Goal: Register for event/course

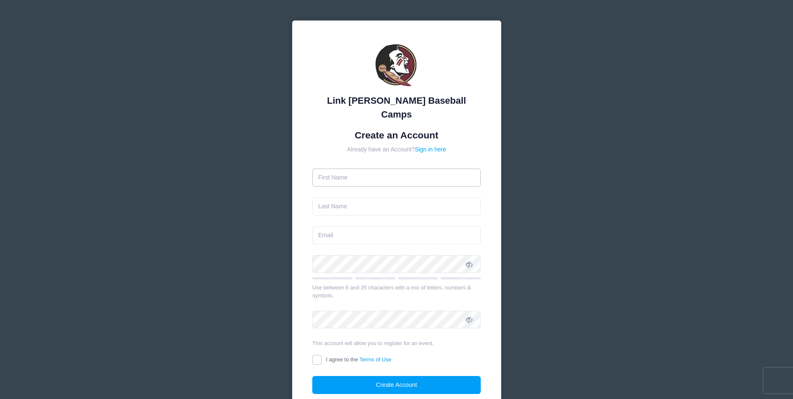
click at [432, 168] on input "text" at bounding box center [396, 177] width 168 height 18
type input "Tom"
type input "[PERSON_NAME]"
type input "[EMAIL_ADDRESS][DOMAIN_NAME]"
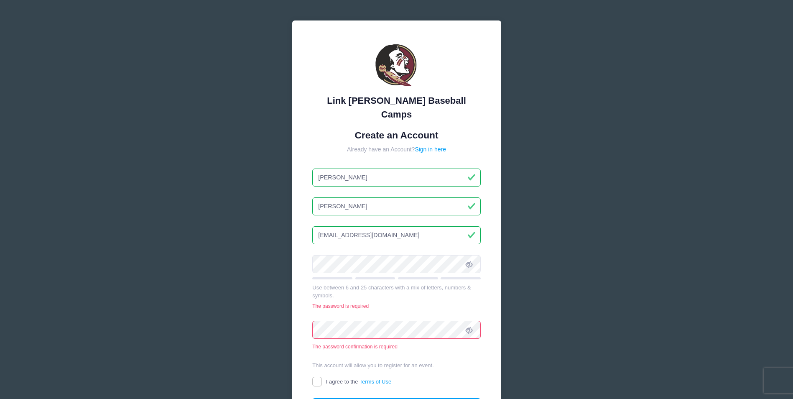
type input "[PERSON_NAME]"
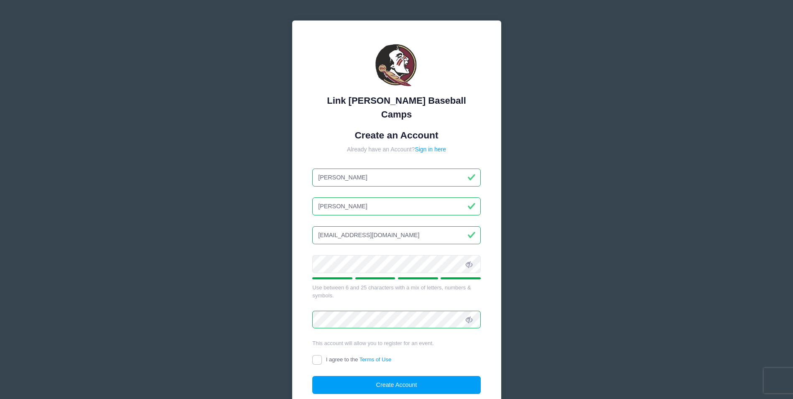
click at [315, 355] on div "I agree to the Terms of Use" at bounding box center [396, 360] width 168 height 10
click at [319, 355] on input "I agree to the Terms of Use" at bounding box center [317, 360] width 10 height 10
checkbox input "true"
click at [401, 376] on button "Create Account" at bounding box center [396, 385] width 168 height 18
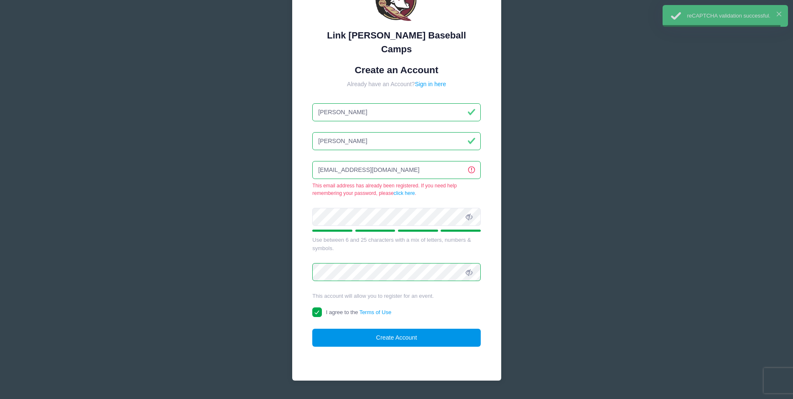
scroll to position [74, 0]
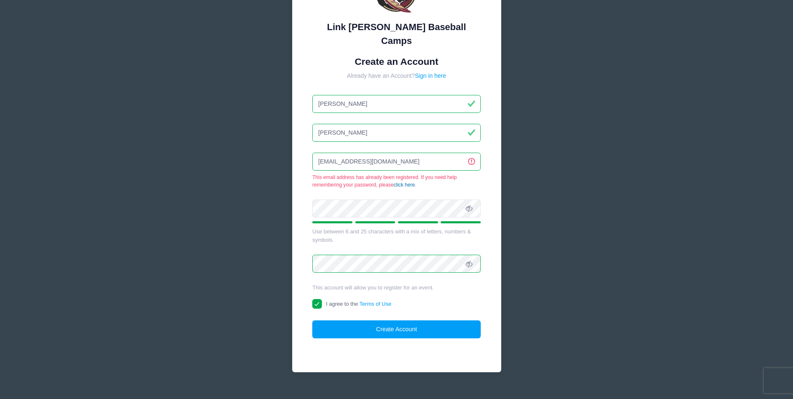
click at [413, 182] on link "click here" at bounding box center [404, 185] width 21 height 6
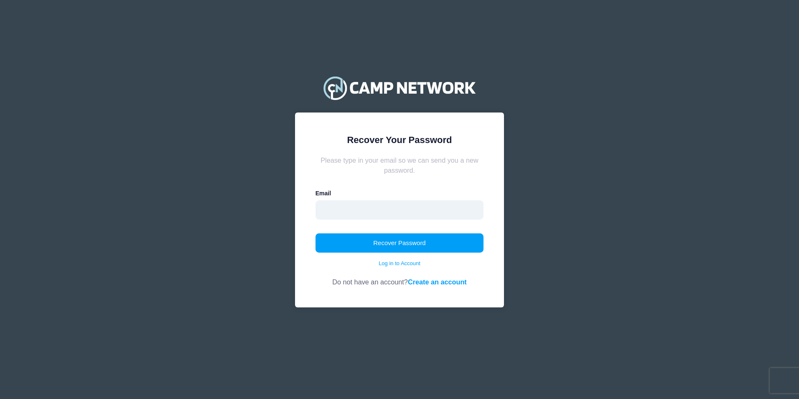
click at [393, 212] on input "email" at bounding box center [400, 209] width 168 height 19
type input "[EMAIL_ADDRESS][DOMAIN_NAME]"
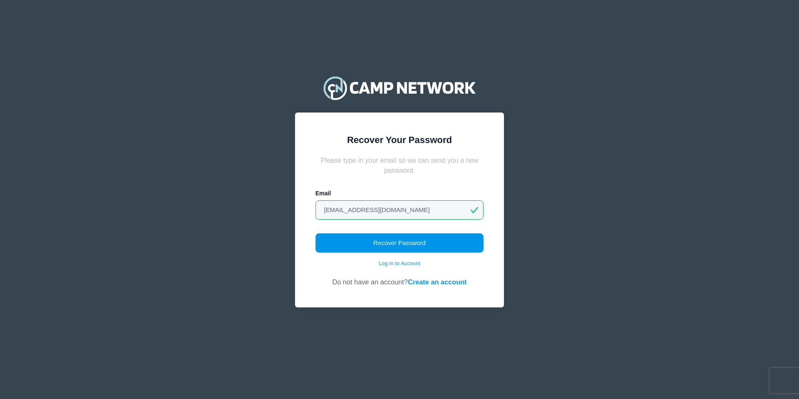
click at [381, 239] on button "Recover Password" at bounding box center [400, 242] width 168 height 19
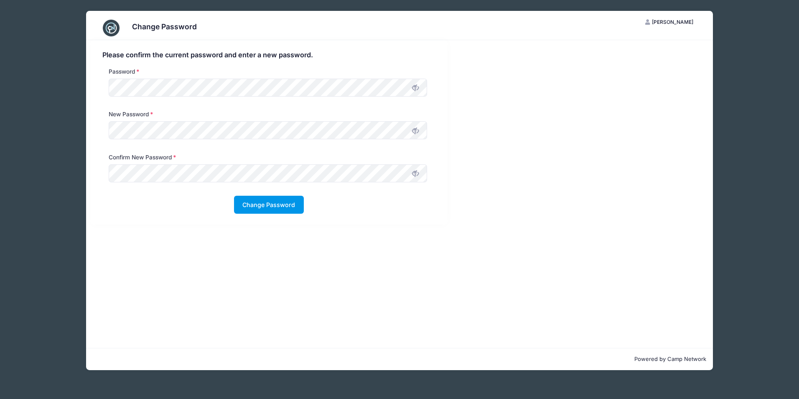
click at [272, 208] on button "Change Password" at bounding box center [269, 205] width 70 height 18
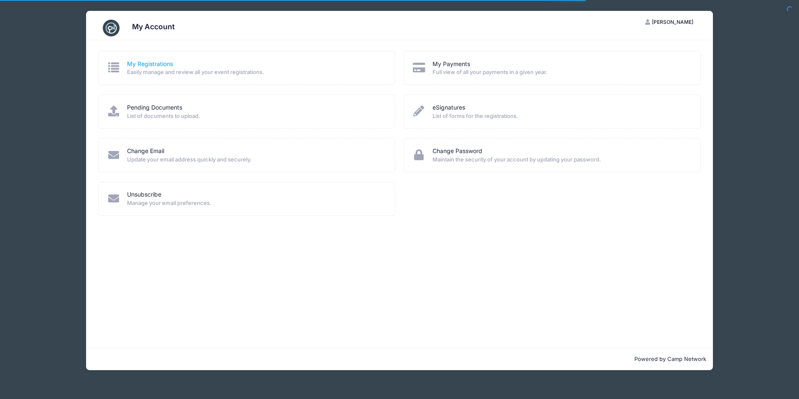
click at [155, 66] on link "My Registrations" at bounding box center [150, 64] width 46 height 9
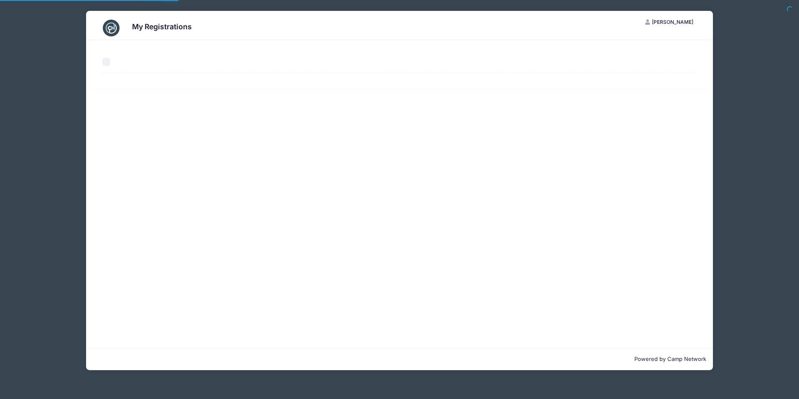
select select "50"
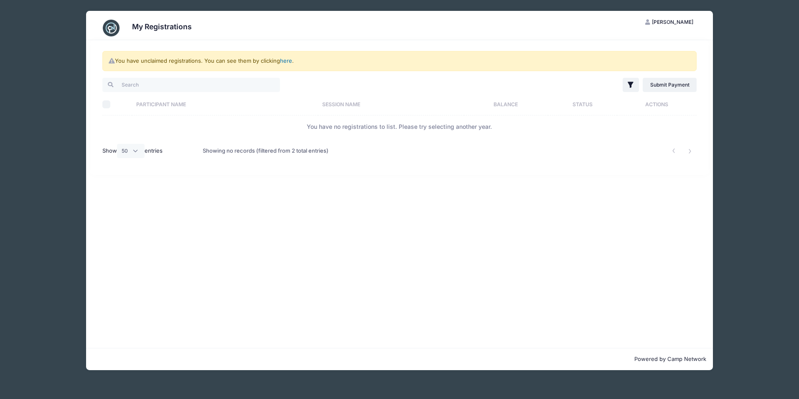
click at [290, 61] on link "here" at bounding box center [286, 60] width 12 height 7
click at [664, 22] on span "Keegan Sawyer" at bounding box center [672, 22] width 41 height 6
click at [634, 42] on link "My Account" at bounding box center [648, 43] width 97 height 16
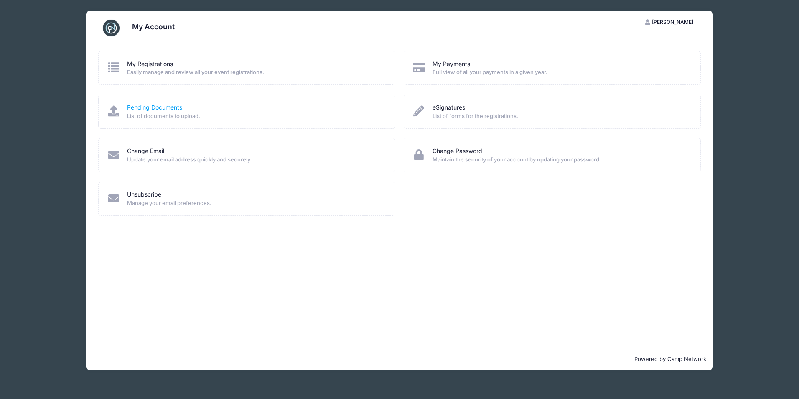
click at [181, 106] on link "Pending Documents" at bounding box center [154, 107] width 55 height 9
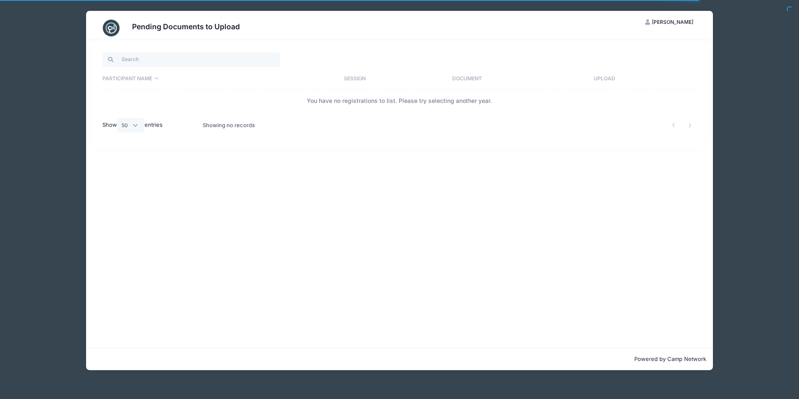
select select "50"
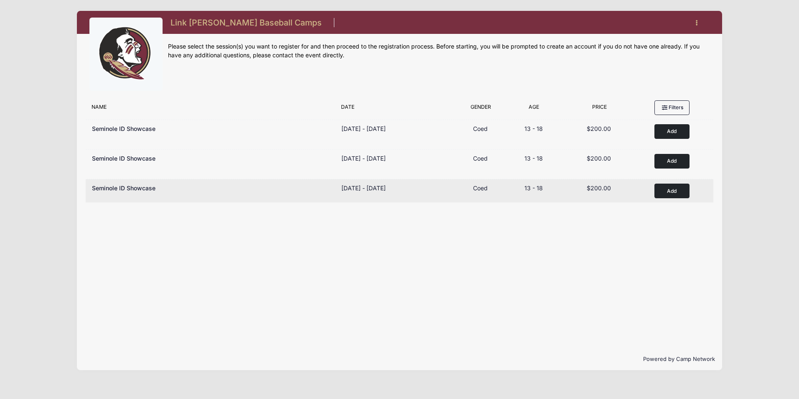
click at [671, 189] on button "Add to Cart" at bounding box center [672, 191] width 35 height 15
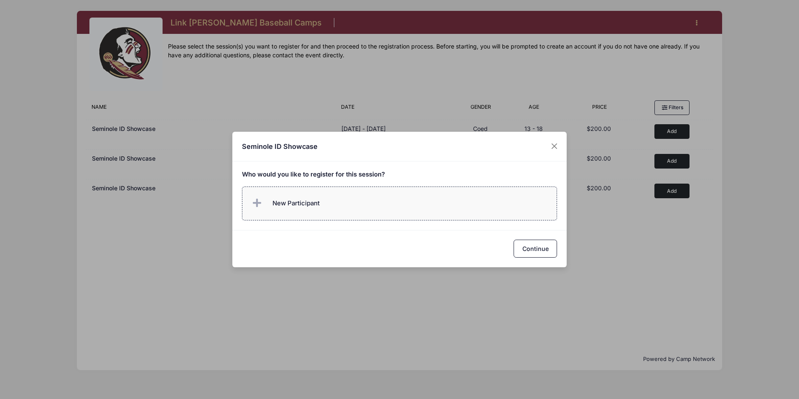
click at [401, 199] on label "New Participant" at bounding box center [400, 203] width 316 height 34
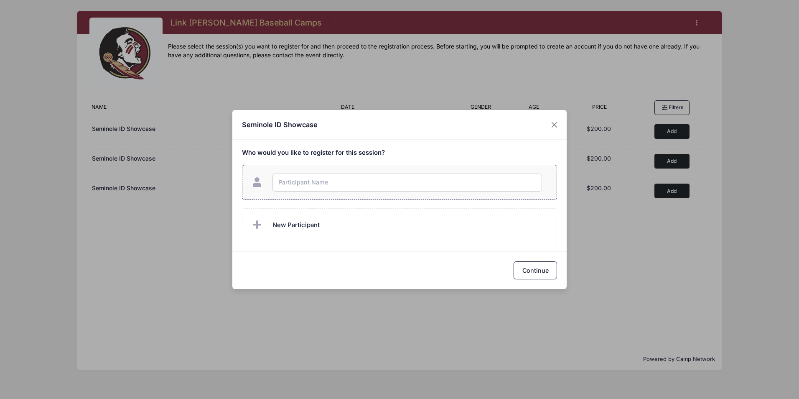
click at [398, 186] on input "text" at bounding box center [408, 183] width 270 height 18
type input "[PERSON_NAME]"
checkbox input "true"
click at [537, 271] on button "Continue" at bounding box center [535, 270] width 43 height 18
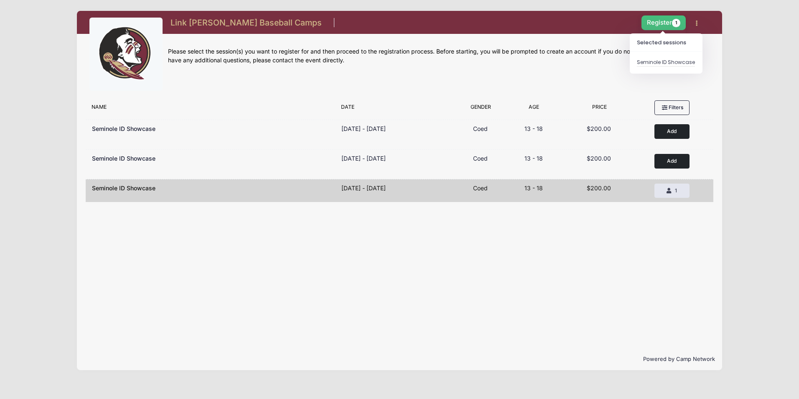
click at [654, 24] on button "Register 1" at bounding box center [664, 22] width 44 height 15
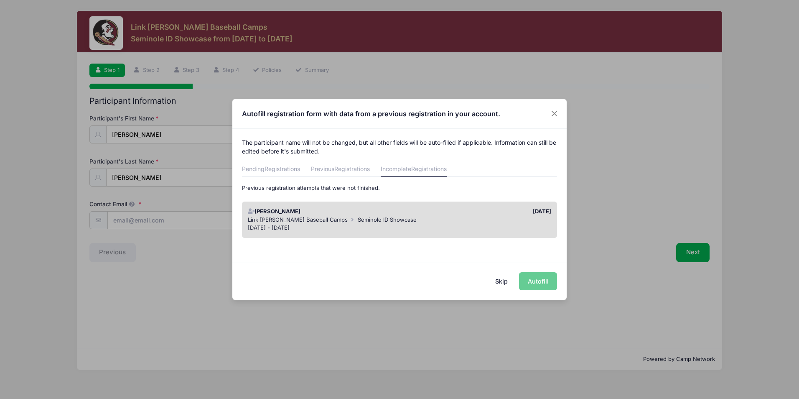
click at [546, 284] on div "Skip Autofill" at bounding box center [399, 281] width 334 height 37
click at [324, 214] on div "[PERSON_NAME]" at bounding box center [322, 211] width 156 height 8
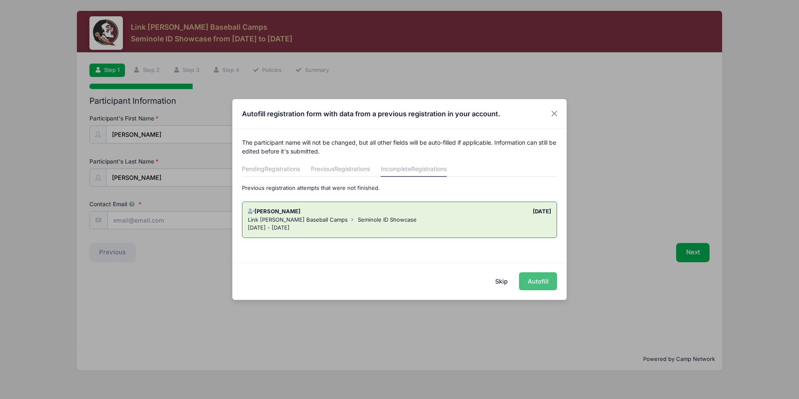
click at [535, 281] on button "Autofill" at bounding box center [538, 281] width 38 height 18
type input "[EMAIL_ADDRESS][DOMAIN_NAME]"
type input "[DATE]"
type input "[STREET_ADDRESS][PERSON_NAME]"
type input "Cleves"
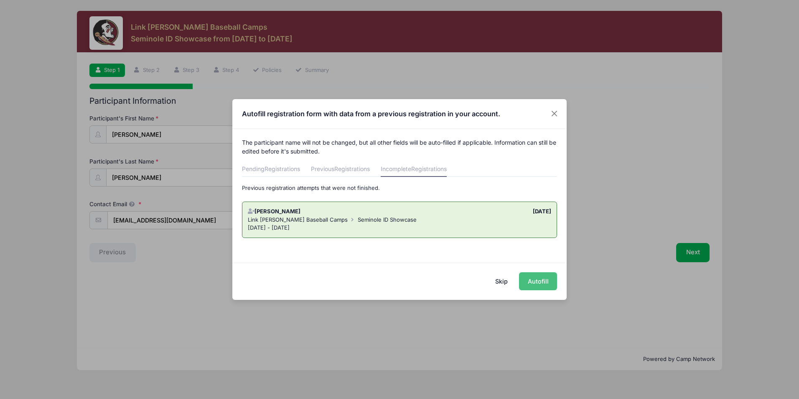
select select "OH"
type input "45002"
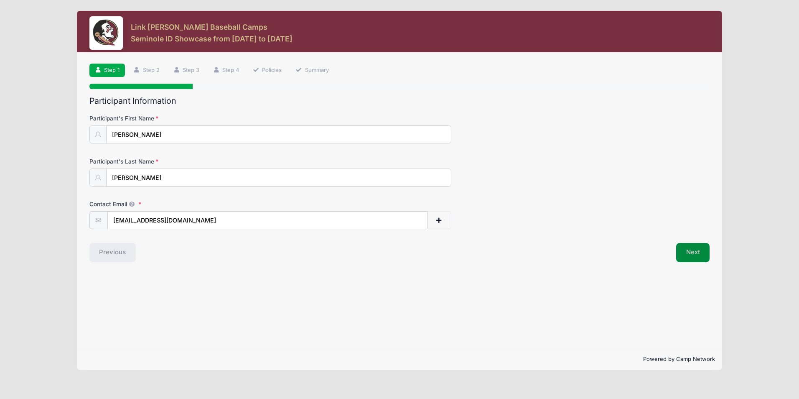
click at [693, 251] on button "Next" at bounding box center [693, 252] width 34 height 19
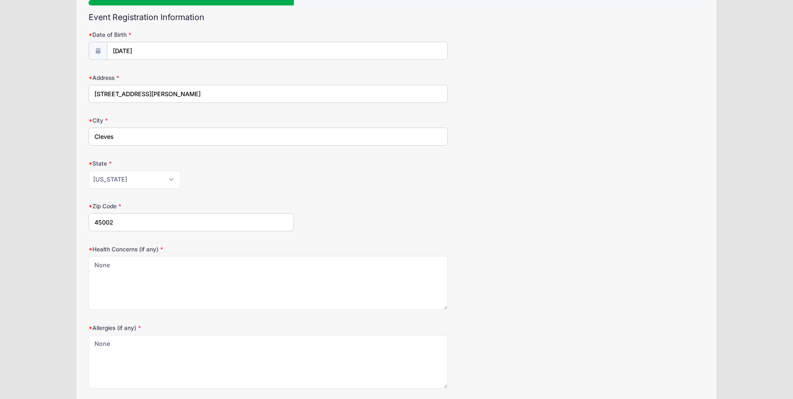
scroll to position [150, 0]
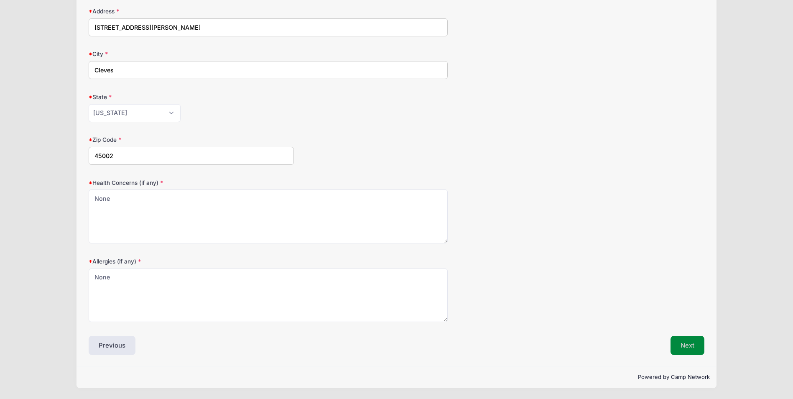
click at [694, 345] on button "Next" at bounding box center [688, 345] width 34 height 19
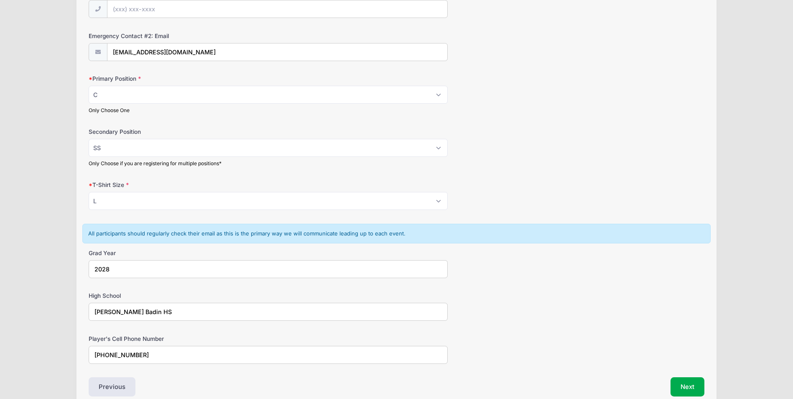
scroll to position [460, 0]
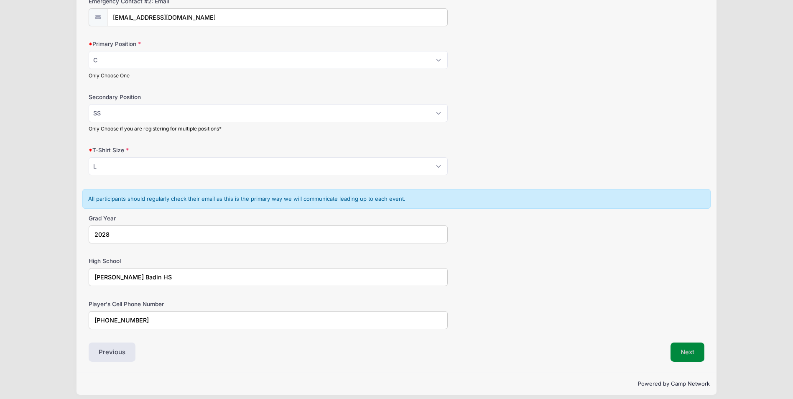
click at [689, 357] on button "Next" at bounding box center [688, 351] width 34 height 19
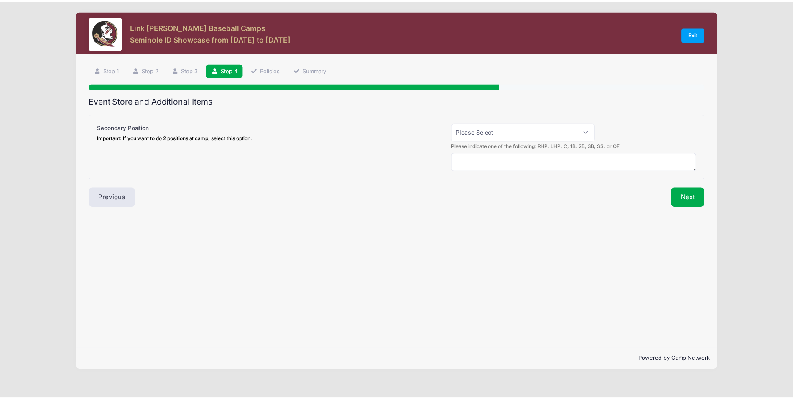
scroll to position [0, 0]
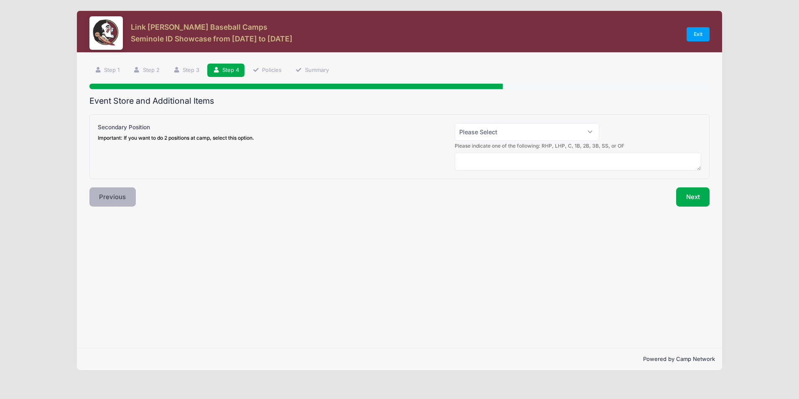
click at [99, 196] on button "Previous" at bounding box center [112, 196] width 47 height 19
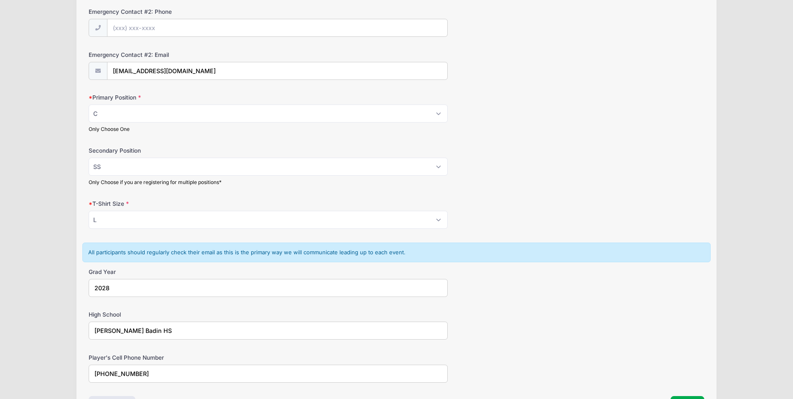
scroll to position [467, 0]
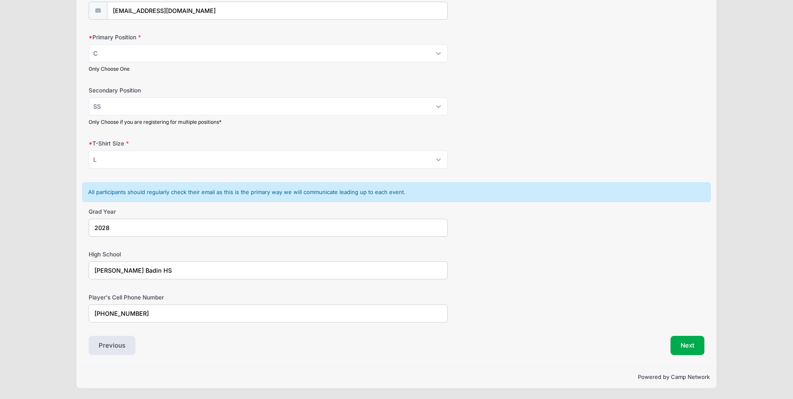
click at [115, 314] on input "[PHONE_NUMBER]" at bounding box center [268, 313] width 359 height 18
type input "[PHONE_NUMBER]"
click at [691, 348] on button "Next" at bounding box center [688, 345] width 34 height 19
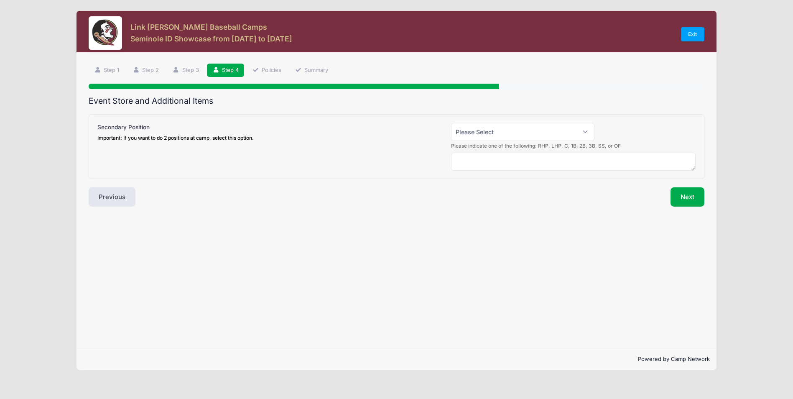
scroll to position [0, 0]
click at [500, 135] on select "Please Select Yes (+$50.00) No" at bounding box center [527, 132] width 145 height 18
select select "0"
click at [455, 123] on select "Please Select Yes (+$50.00) No" at bounding box center [527, 132] width 145 height 18
click at [687, 201] on button "Next" at bounding box center [693, 196] width 34 height 19
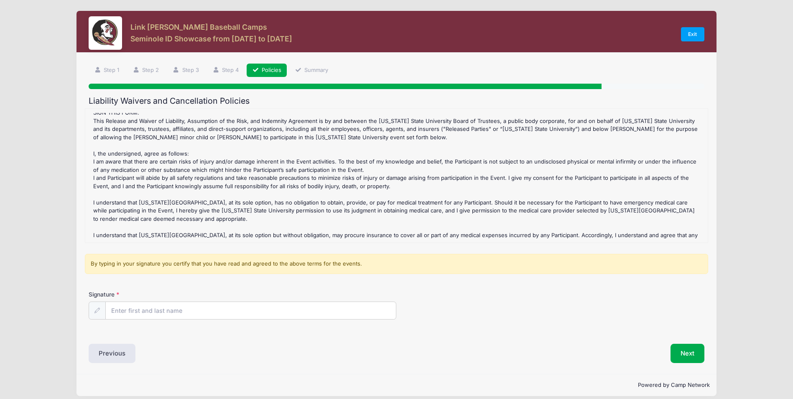
scroll to position [250, 0]
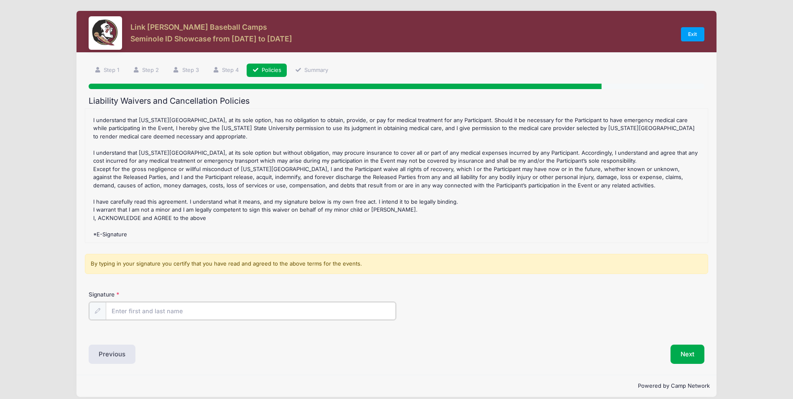
click at [303, 311] on input "Signature" at bounding box center [251, 311] width 290 height 18
type input "[PERSON_NAME]"
click at [685, 358] on button "Next" at bounding box center [688, 353] width 34 height 19
